Goal: Navigation & Orientation: Find specific page/section

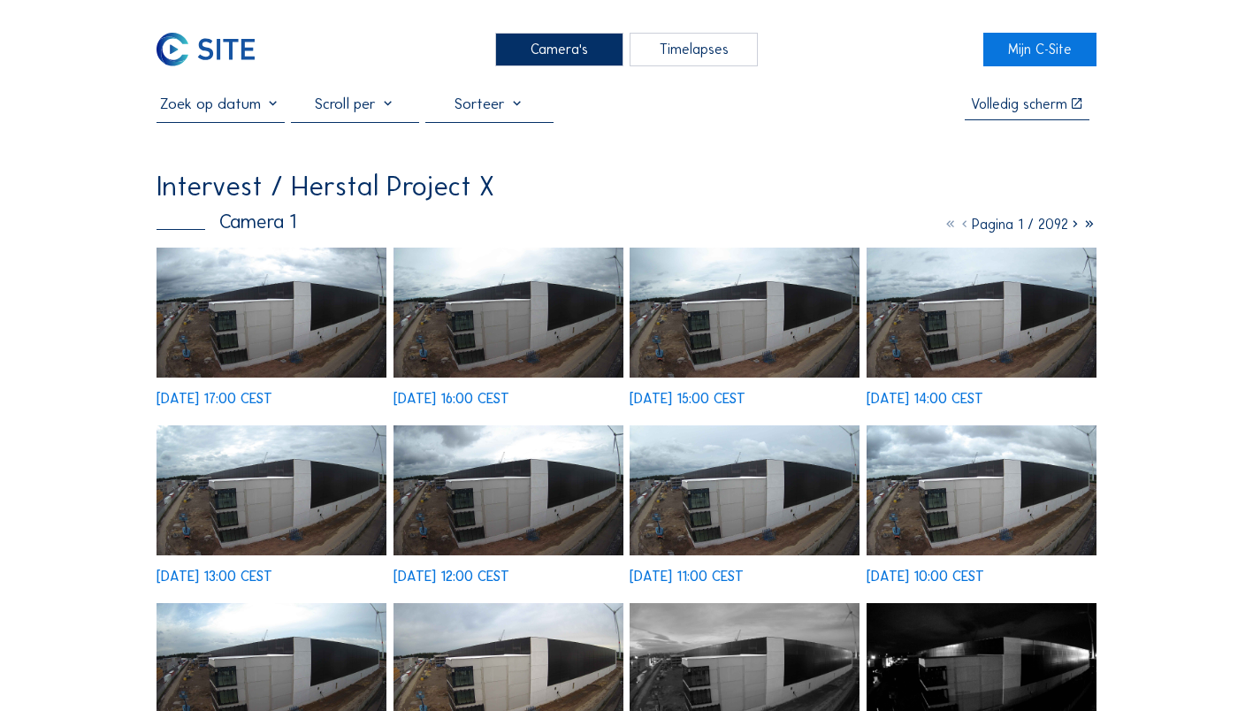
click at [244, 322] on img at bounding box center [272, 313] width 230 height 130
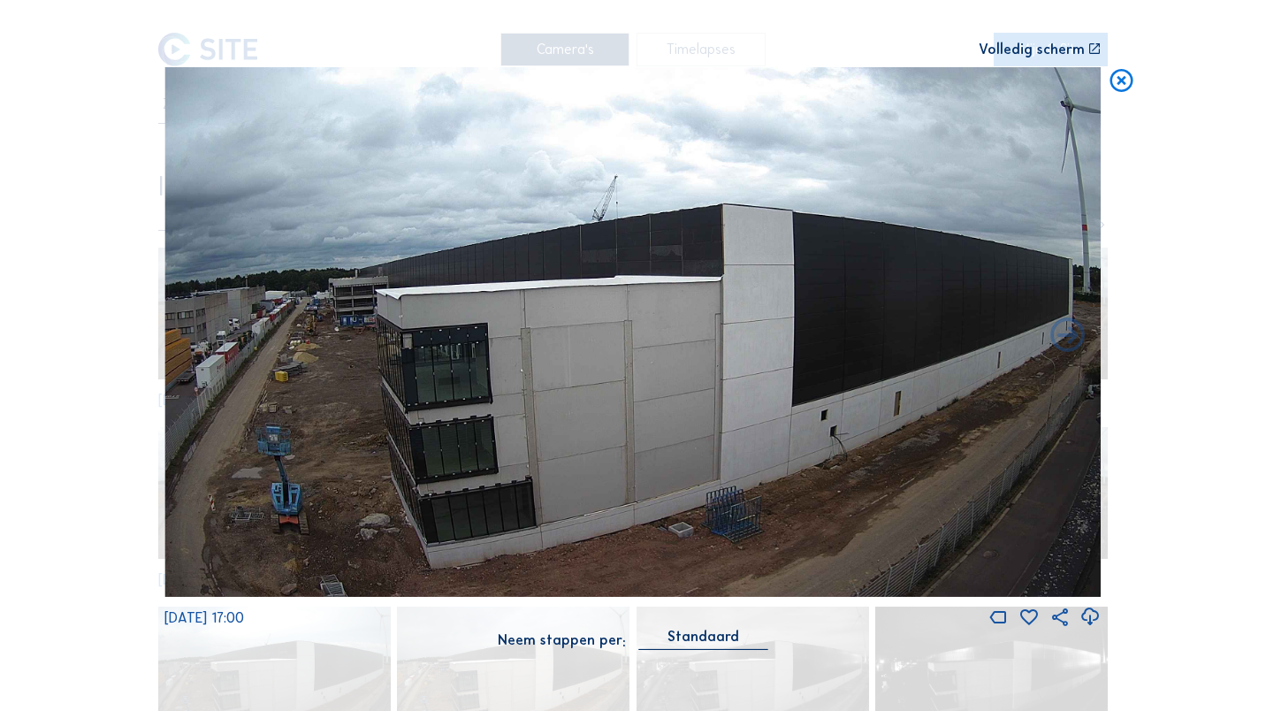
click at [1115, 82] on icon at bounding box center [1121, 81] width 27 height 28
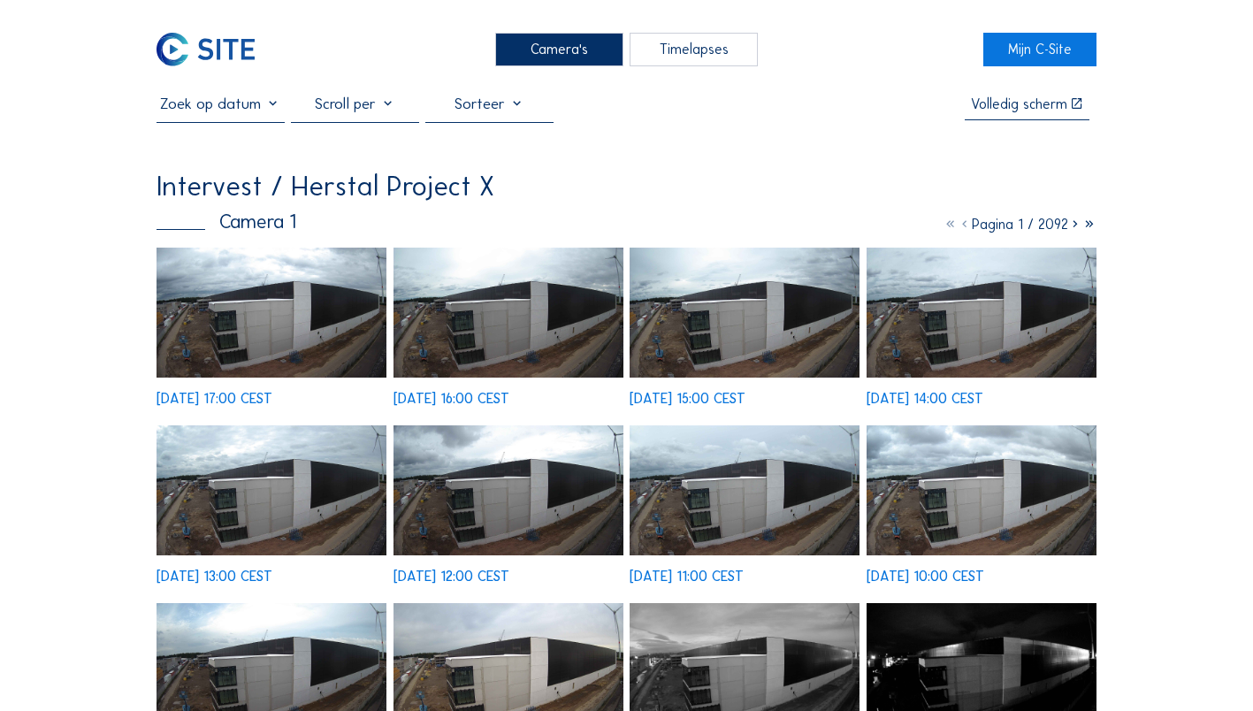
click at [581, 65] on div "Camera's" at bounding box center [559, 49] width 128 height 33
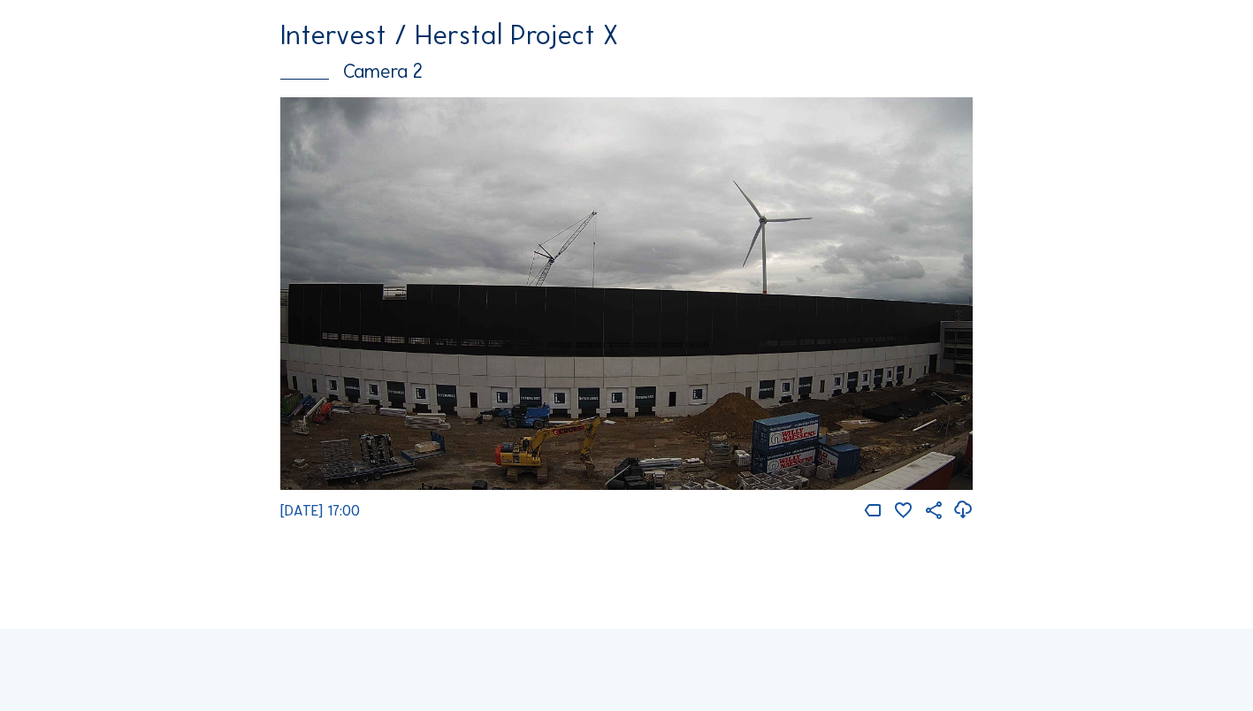
scroll to position [707, 0]
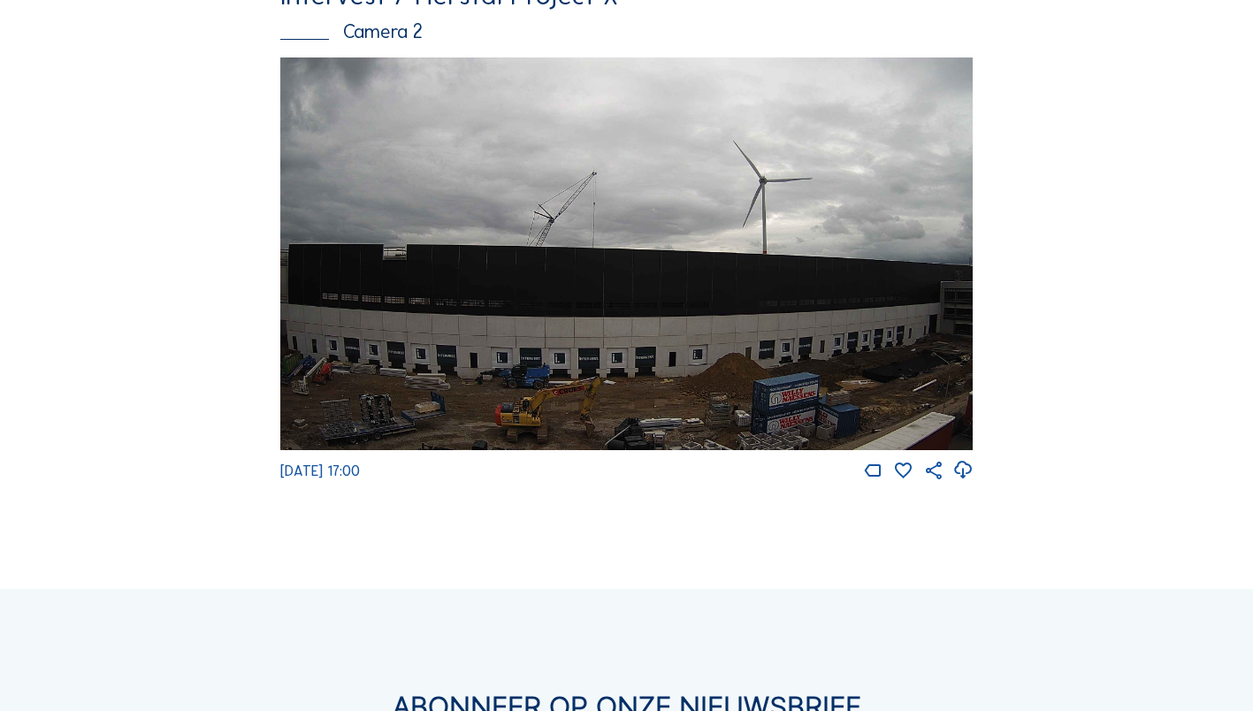
click at [462, 331] on img at bounding box center [626, 253] width 693 height 392
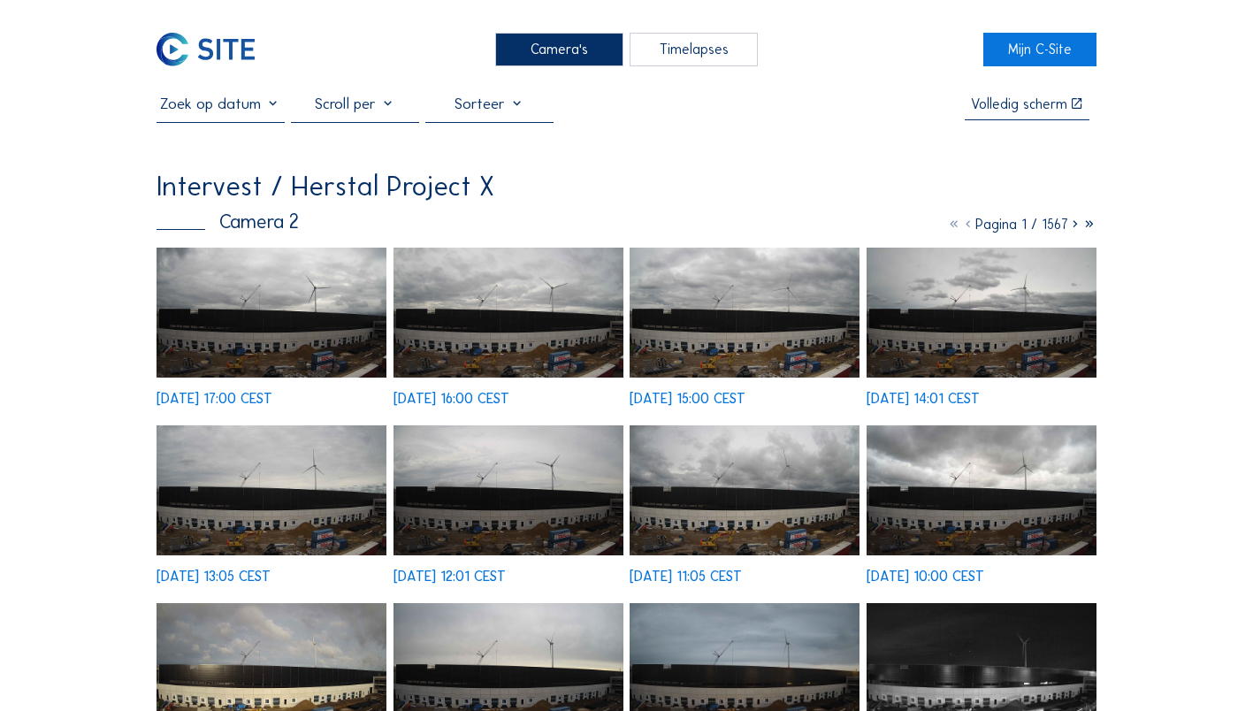
click at [258, 322] on img at bounding box center [272, 313] width 230 height 130
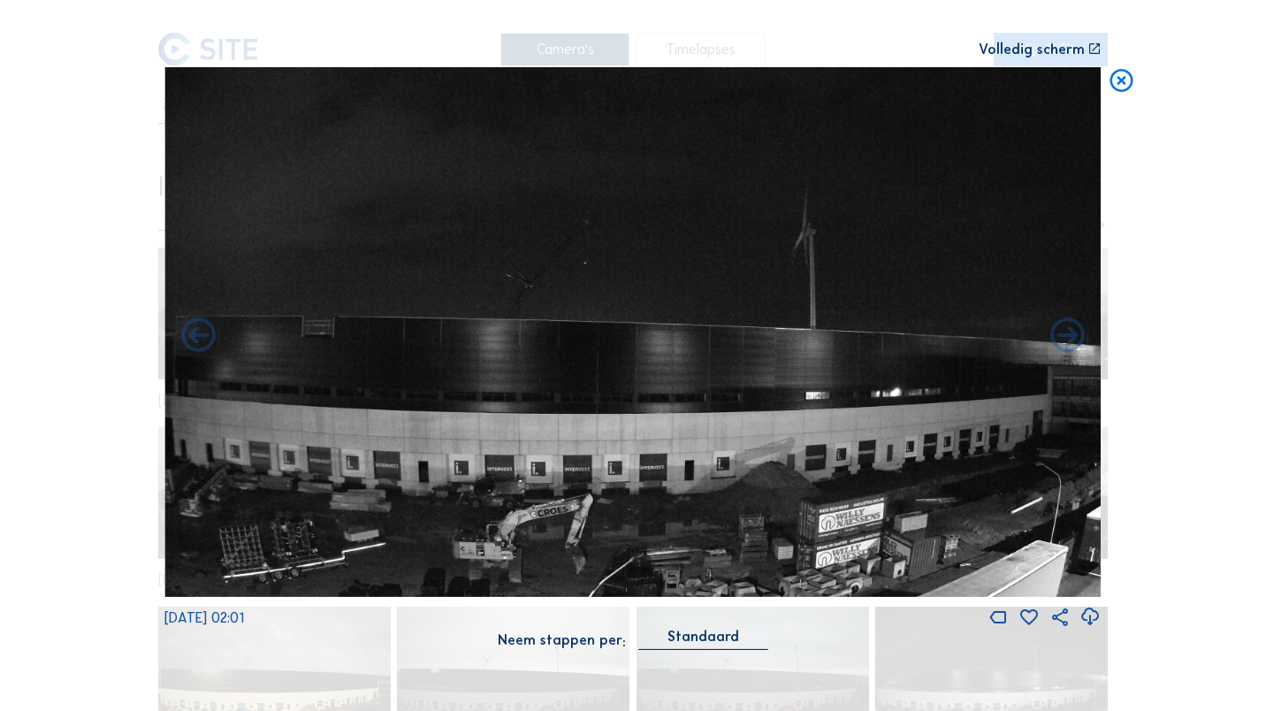
click at [1120, 88] on icon at bounding box center [1121, 81] width 27 height 28
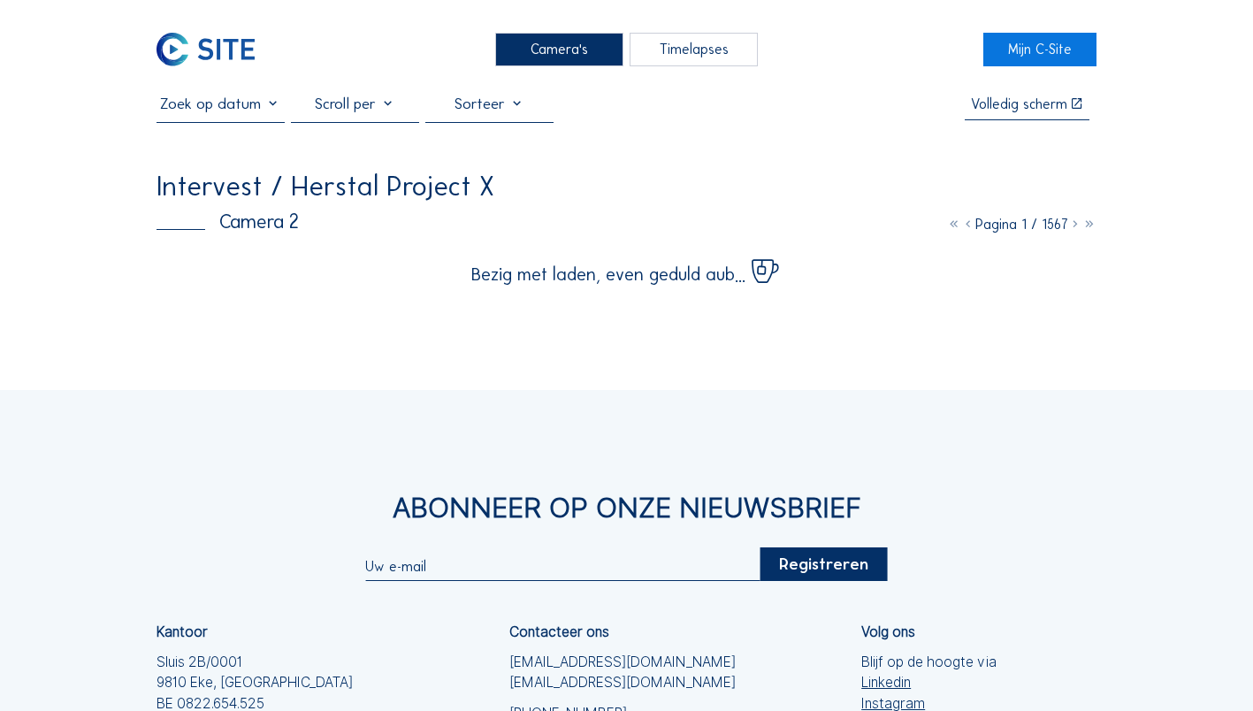
click at [1073, 233] on icon at bounding box center [1075, 224] width 14 height 17
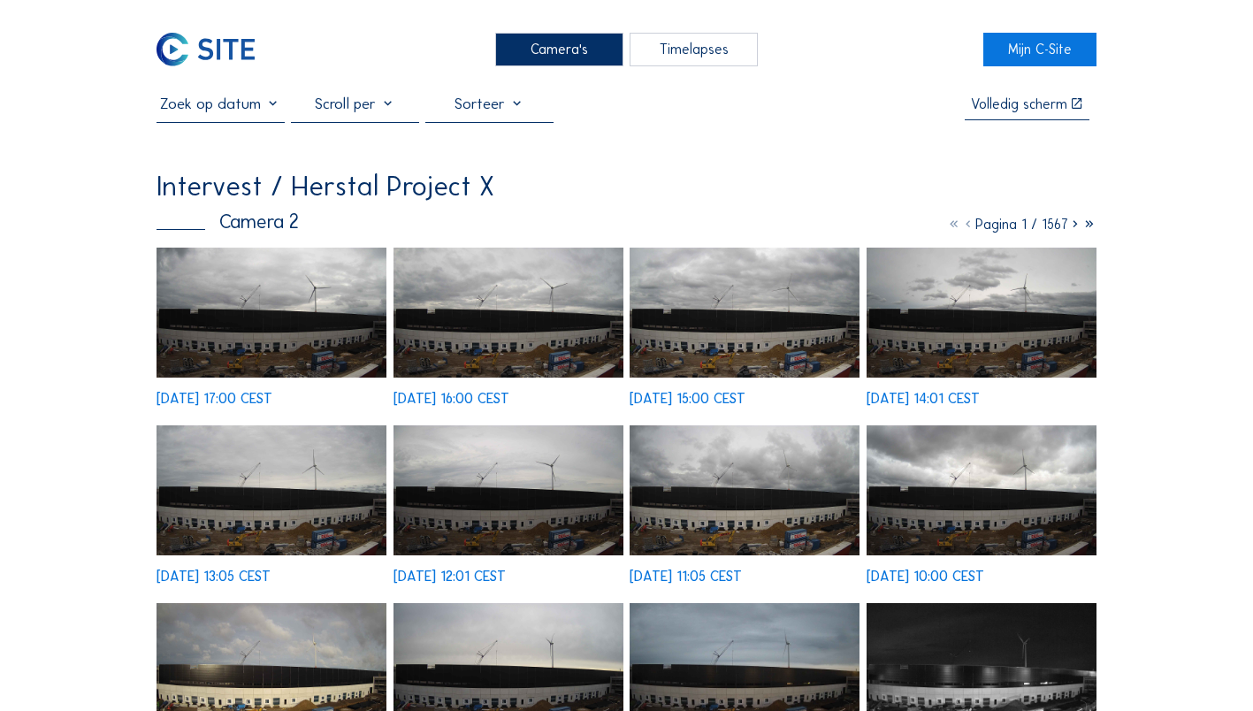
click at [363, 109] on div at bounding box center [355, 108] width 128 height 27
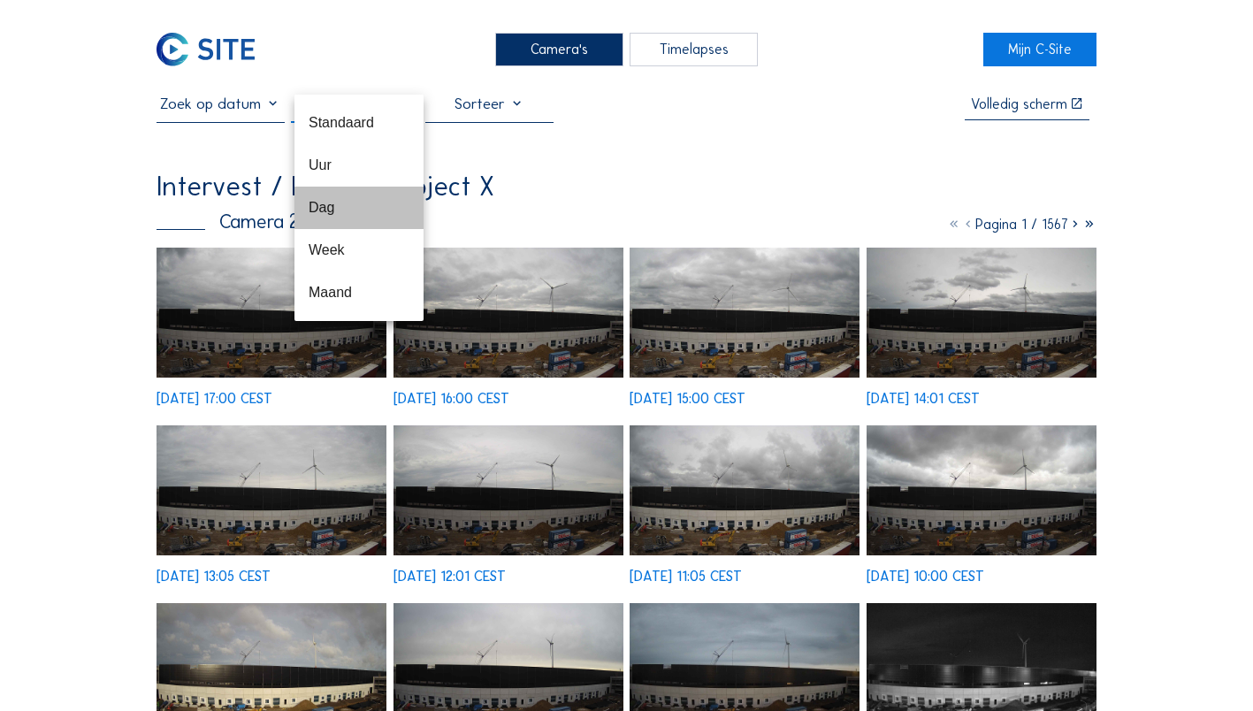
click at [330, 208] on div "Dag" at bounding box center [359, 207] width 101 height 17
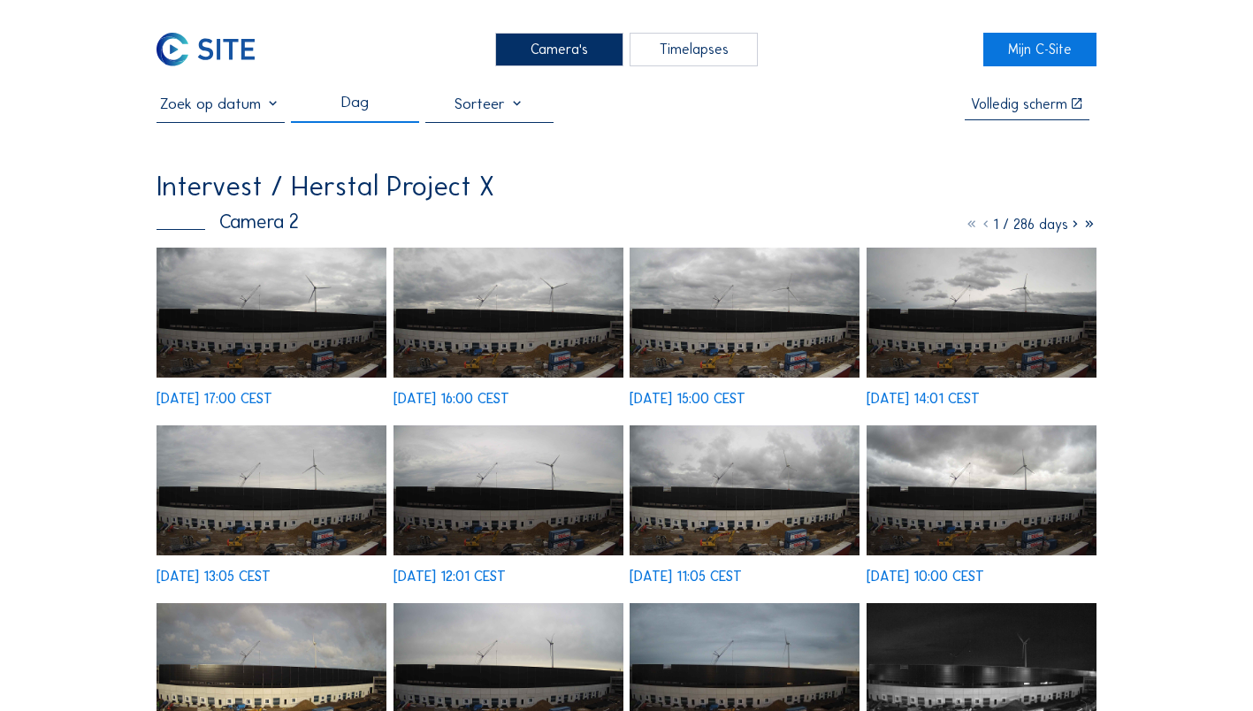
click at [1072, 229] on icon at bounding box center [1075, 224] width 14 height 17
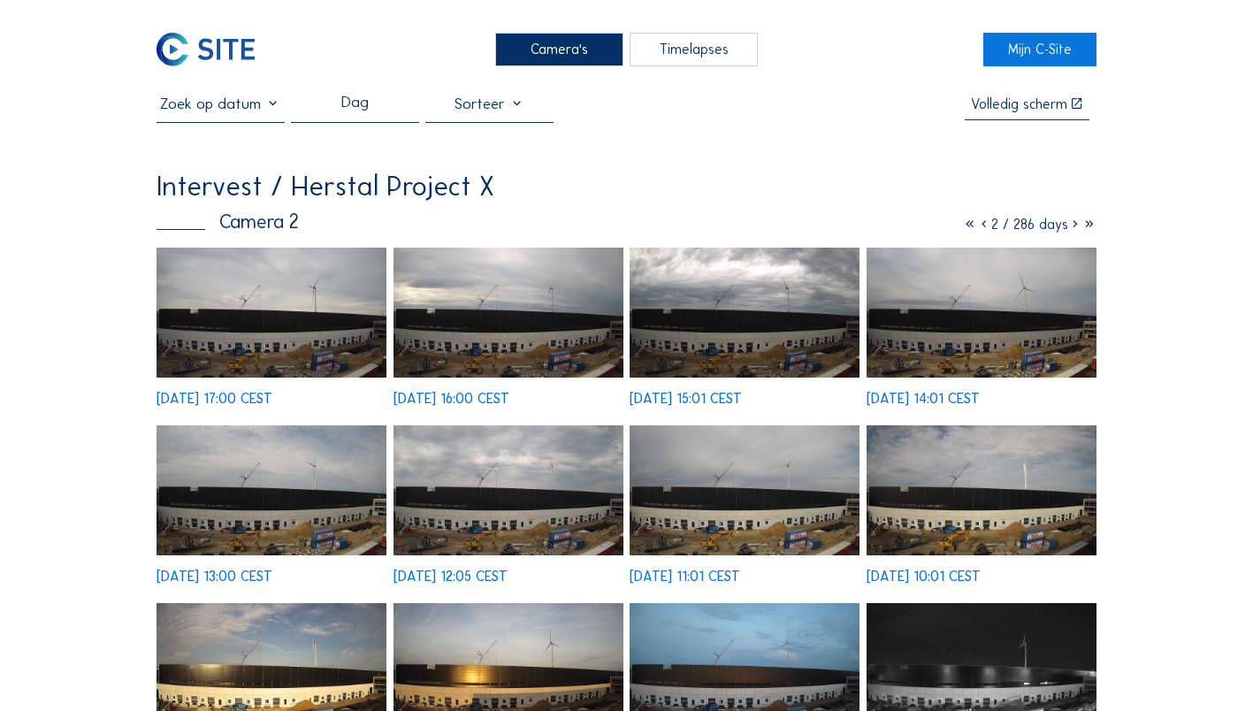
click at [1072, 229] on icon at bounding box center [1075, 224] width 14 height 17
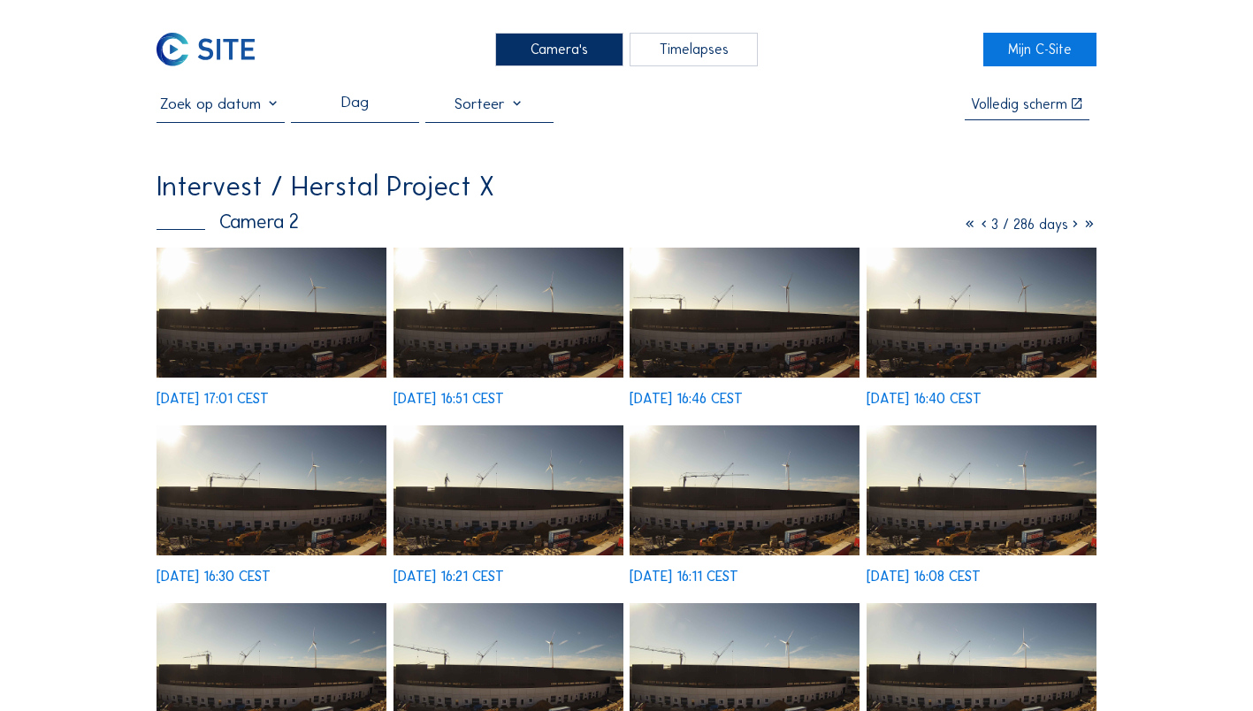
click at [1072, 229] on icon at bounding box center [1075, 224] width 14 height 17
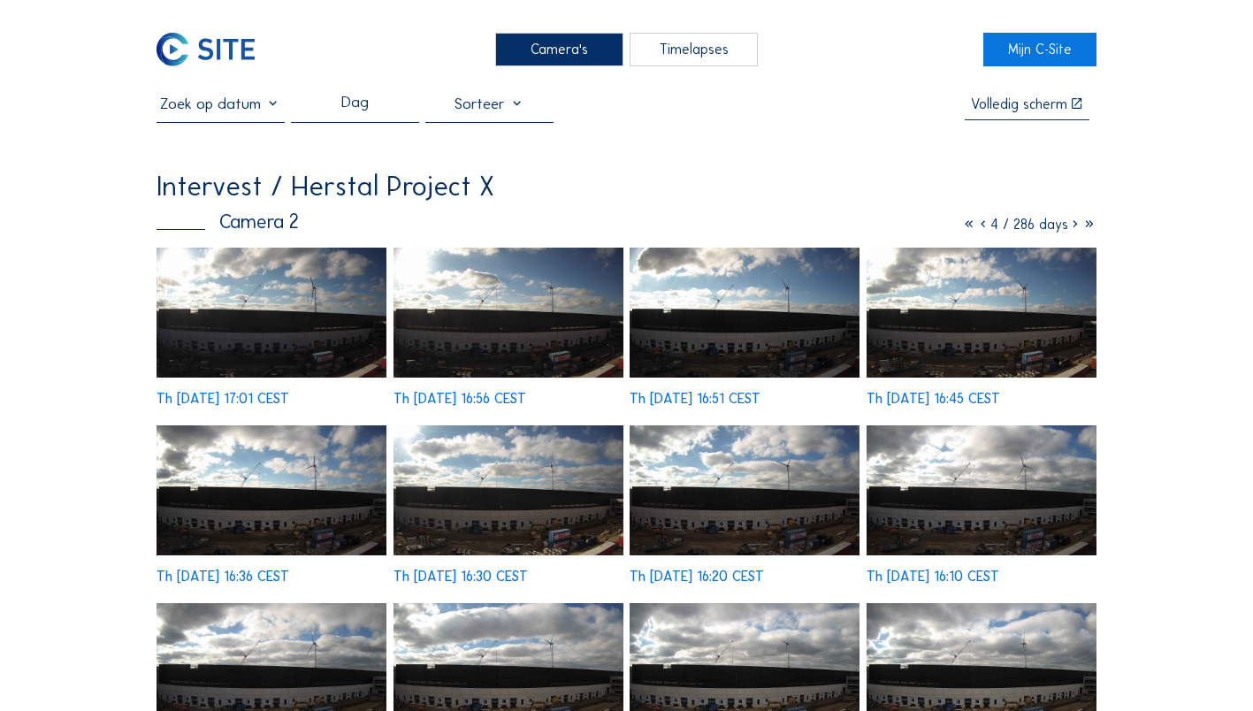
click at [1072, 229] on icon at bounding box center [1075, 224] width 14 height 17
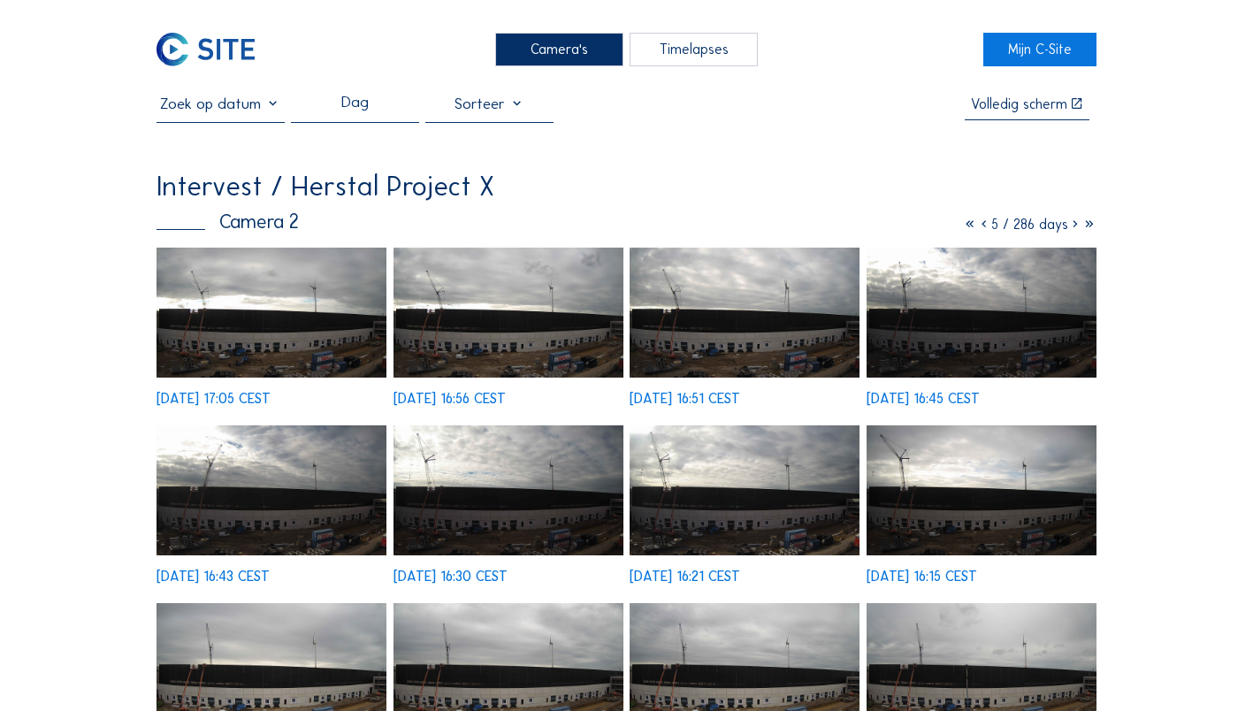
click at [963, 317] on img at bounding box center [982, 313] width 230 height 130
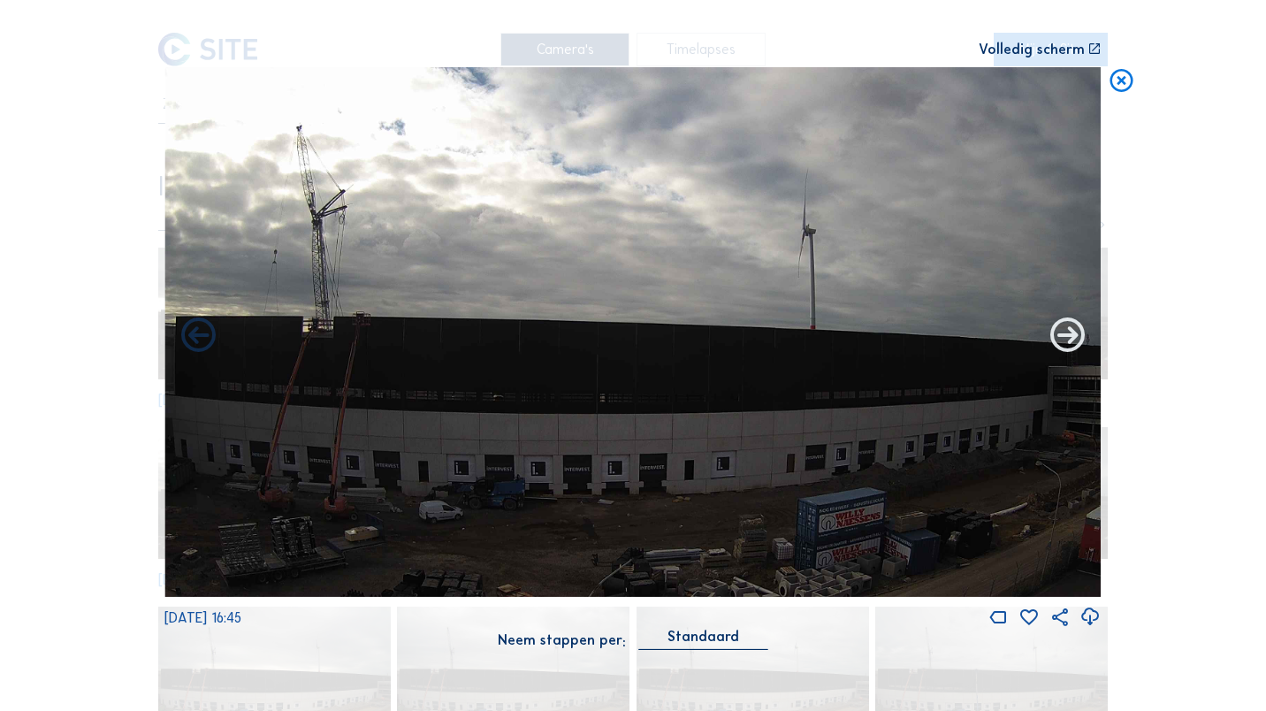
click at [1058, 337] on icon at bounding box center [1068, 337] width 42 height 42
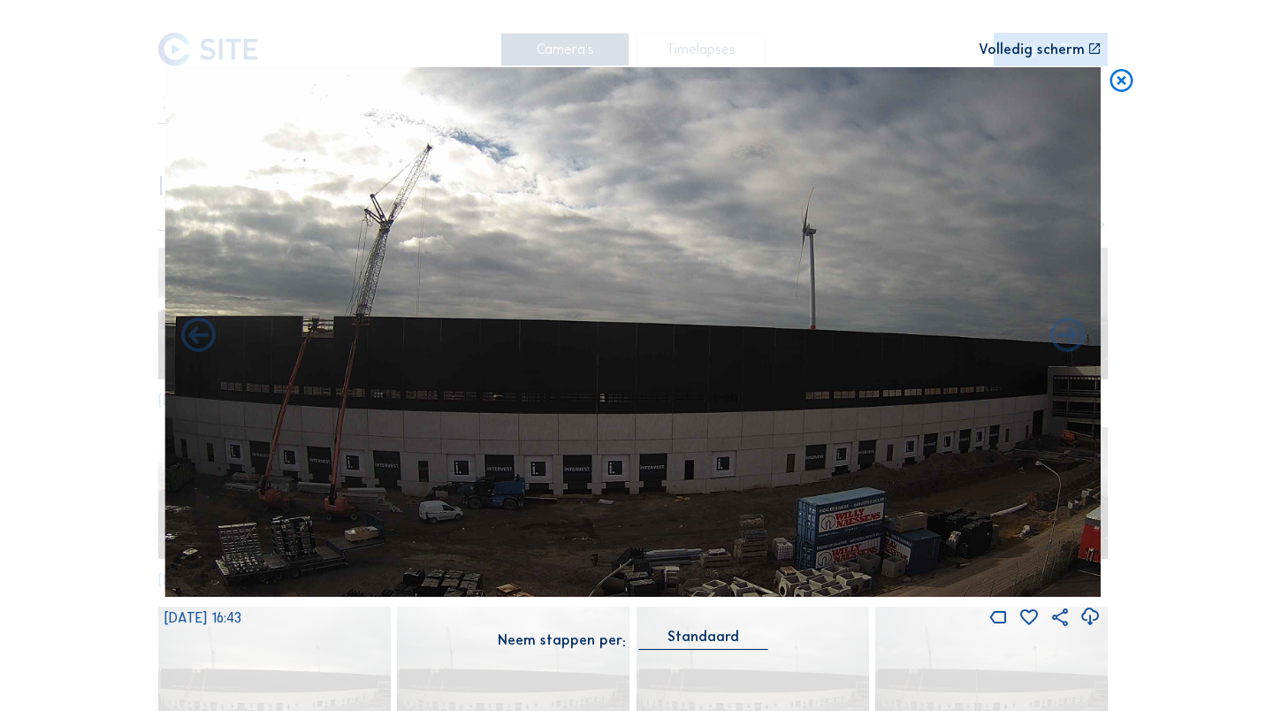
click at [1058, 337] on icon at bounding box center [1068, 337] width 42 height 42
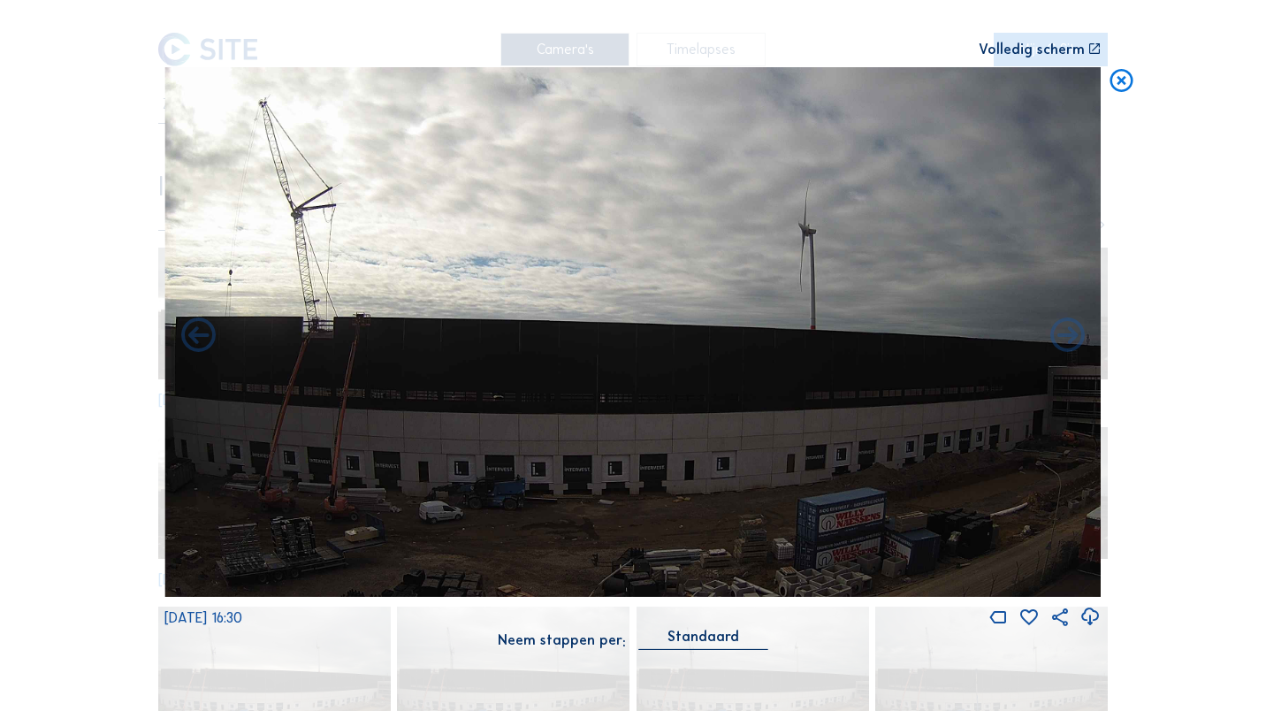
click at [1058, 337] on icon at bounding box center [1068, 337] width 42 height 42
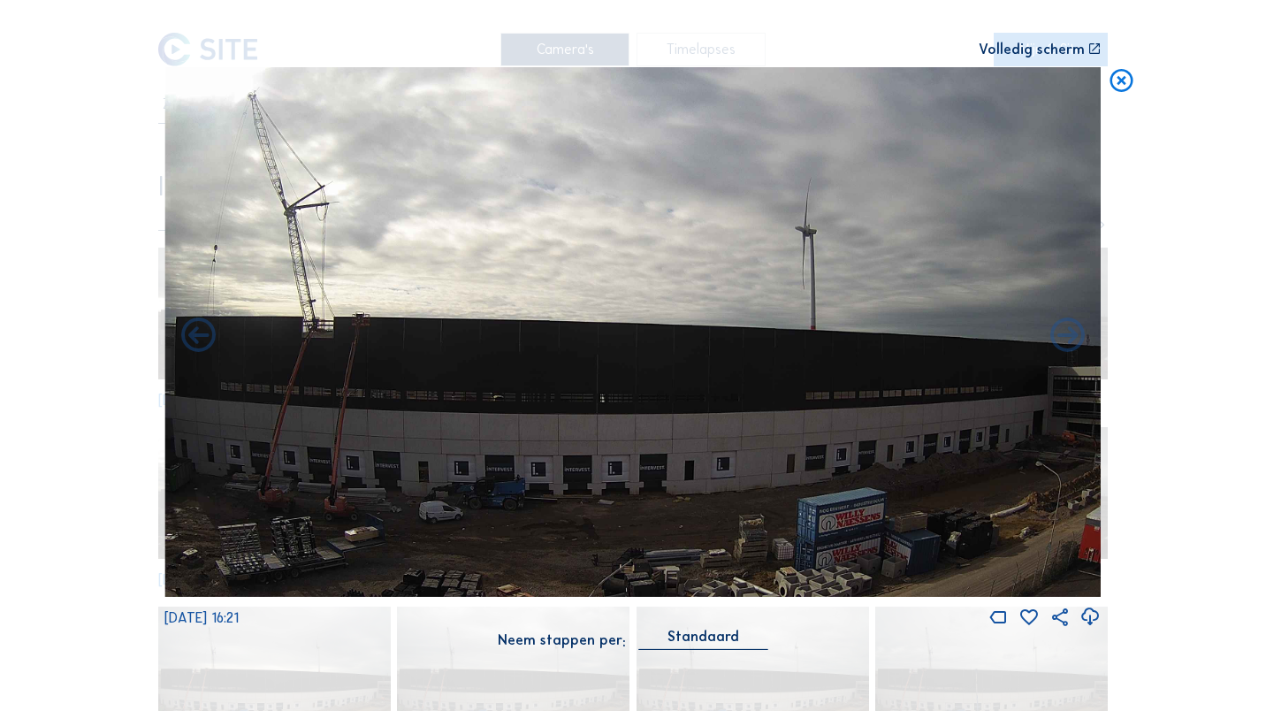
click at [1058, 337] on icon at bounding box center [1068, 337] width 42 height 42
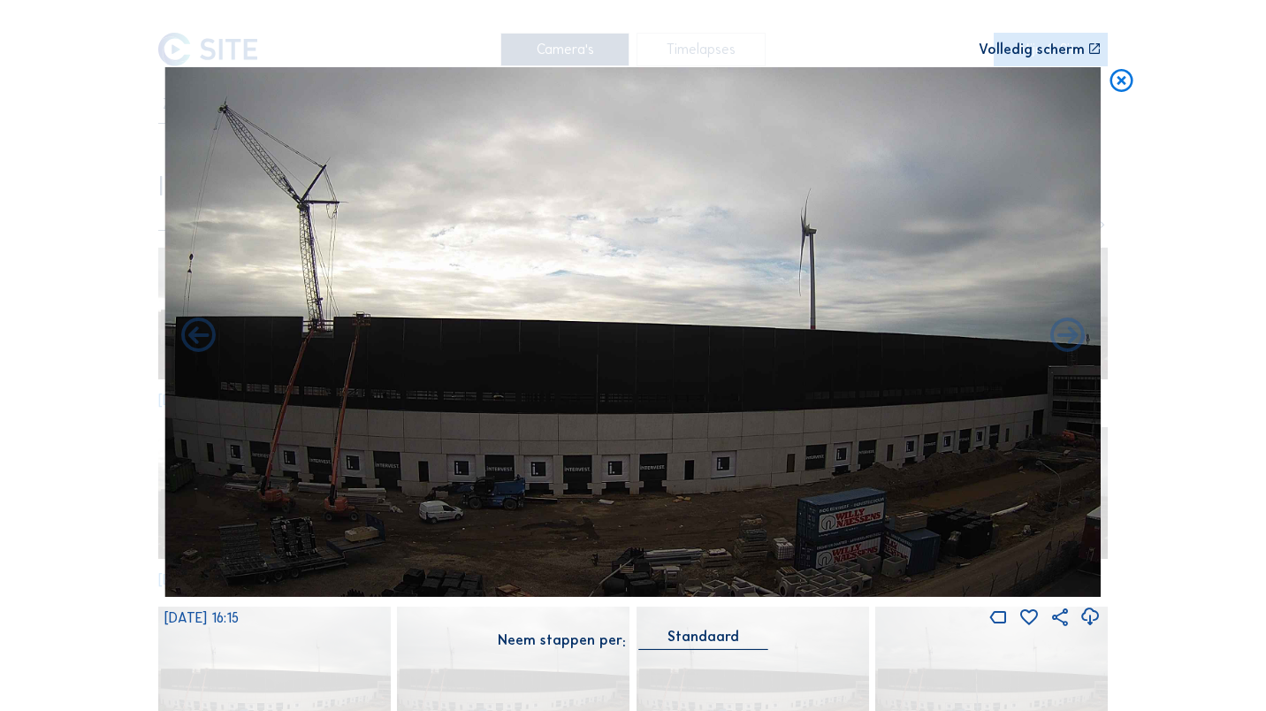
click at [1119, 77] on icon at bounding box center [1121, 81] width 27 height 28
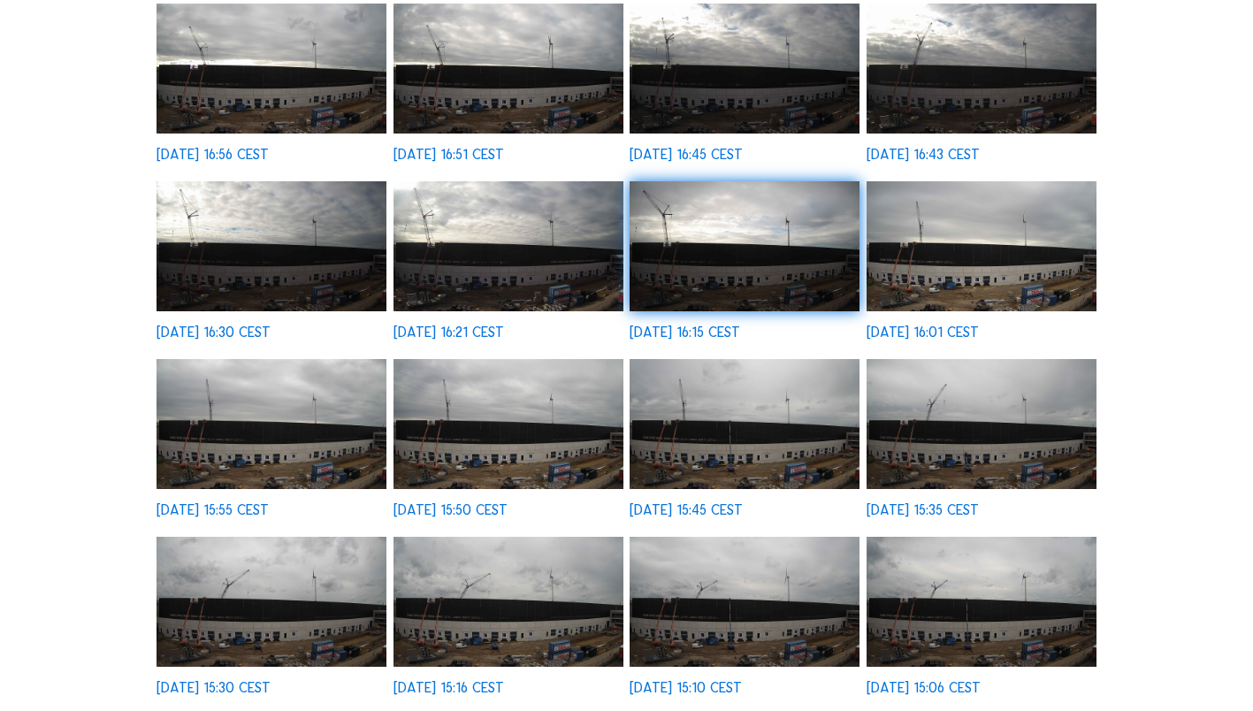
scroll to position [265, 0]
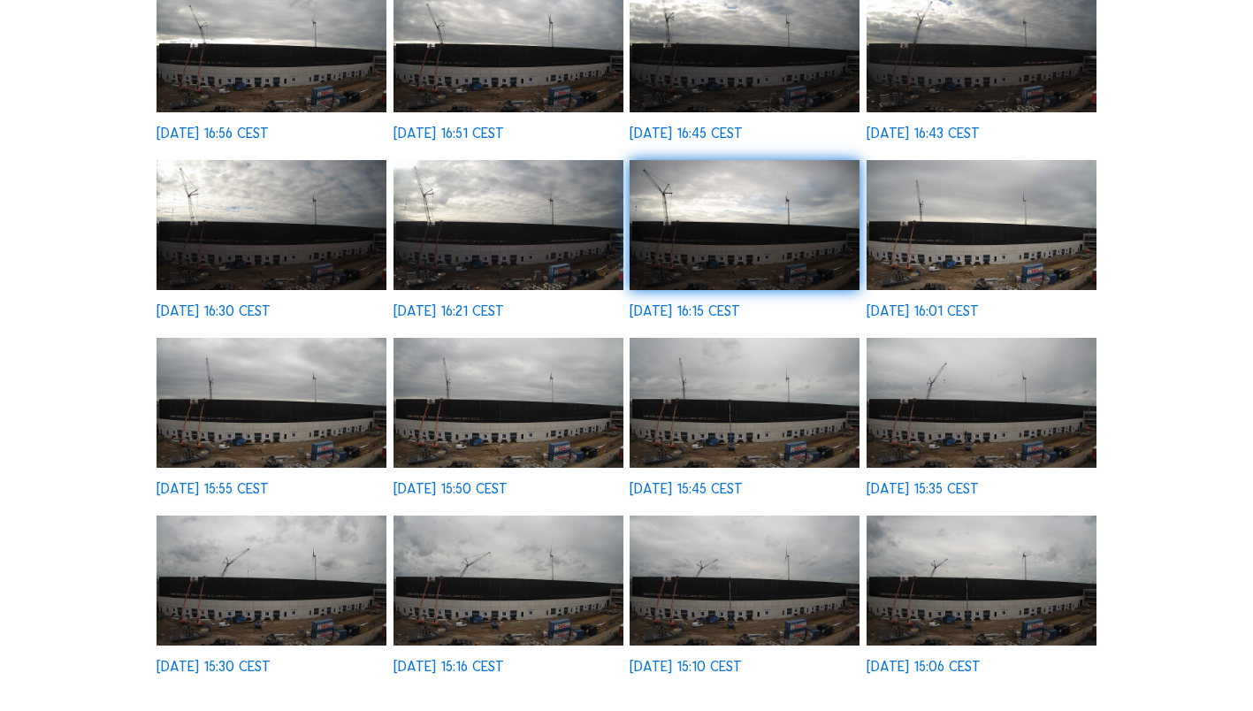
click at [536, 424] on img at bounding box center [508, 403] width 230 height 130
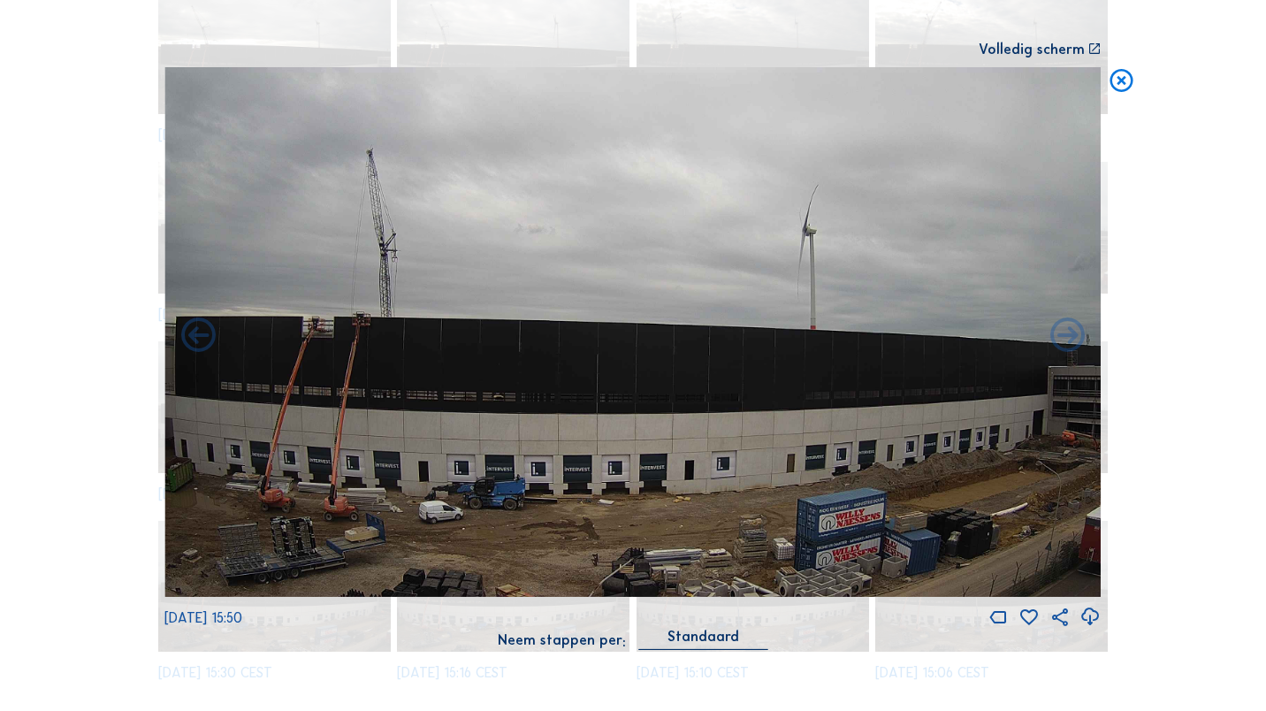
click at [1119, 84] on icon at bounding box center [1121, 81] width 27 height 28
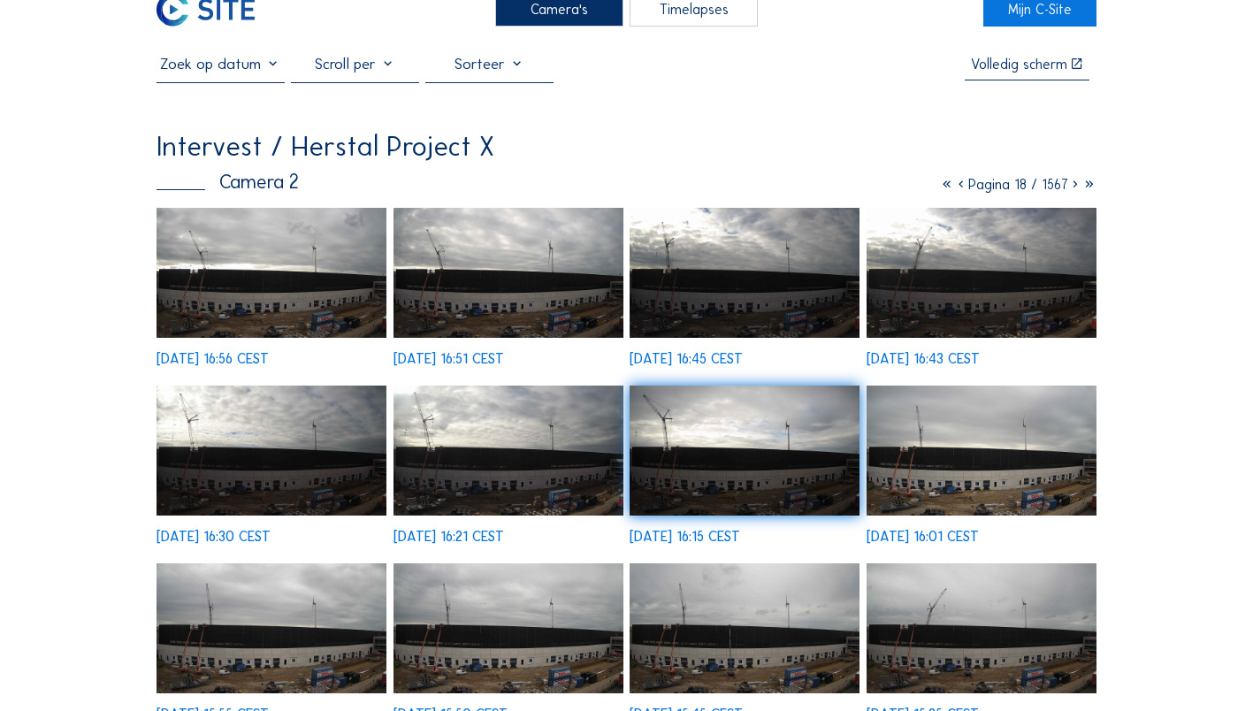
scroll to position [0, 0]
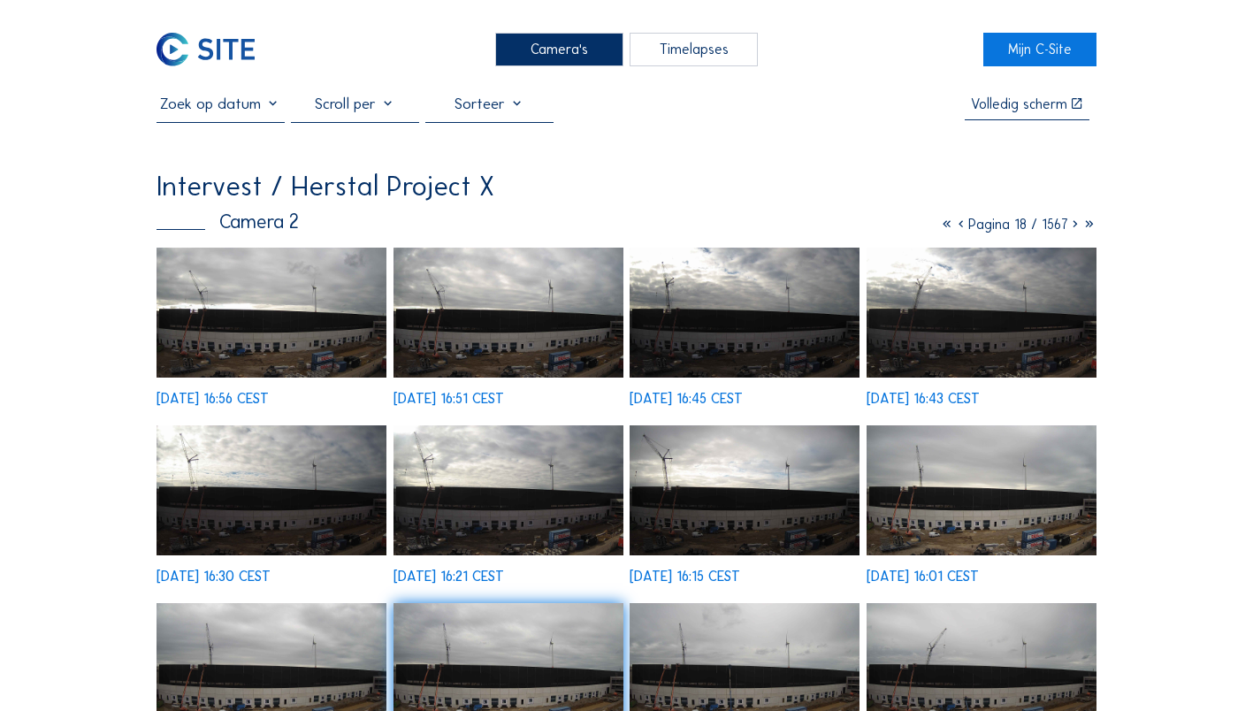
click at [959, 233] on icon at bounding box center [961, 224] width 14 height 17
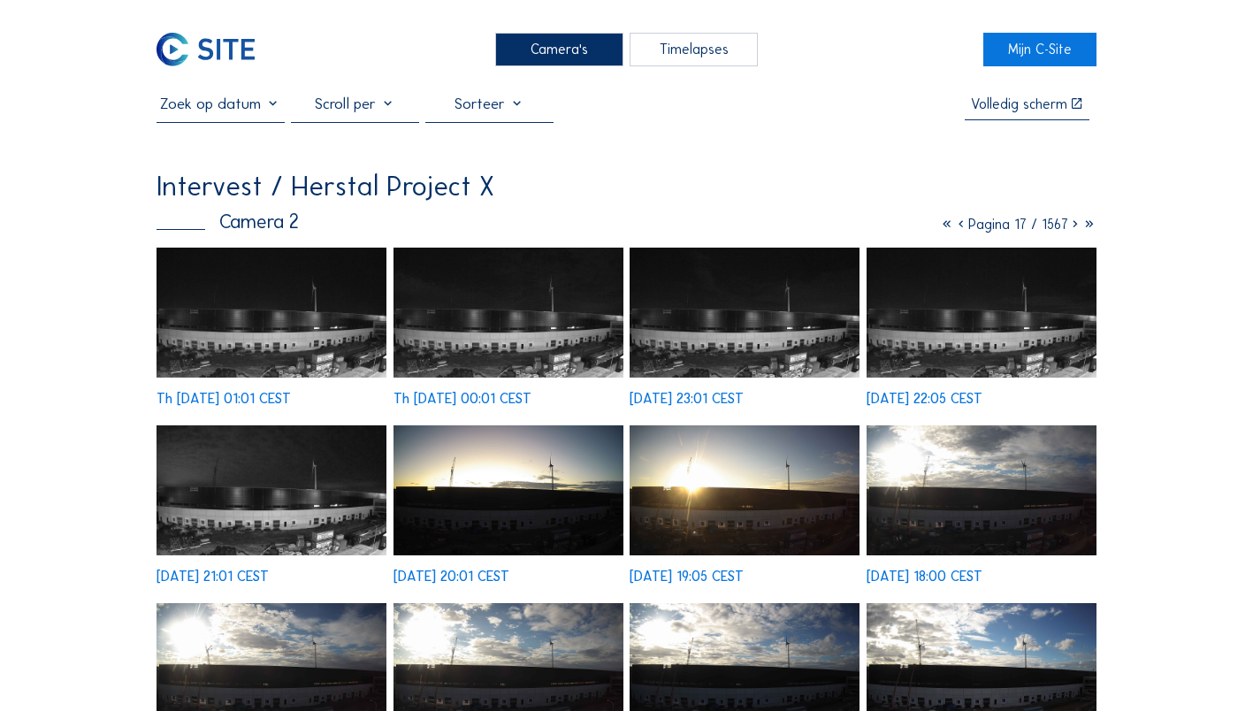
click at [558, 52] on div "Camera's" at bounding box center [559, 49] width 128 height 33
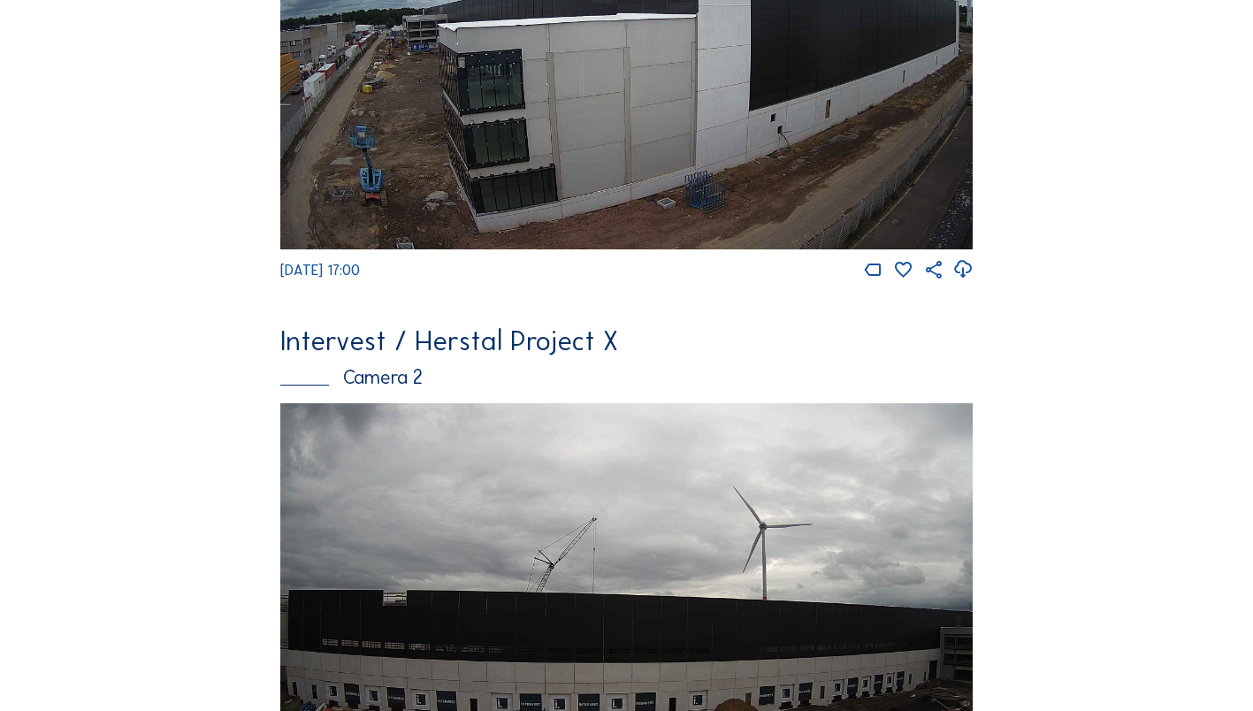
scroll to position [354, 0]
